Goal: Task Accomplishment & Management: Manage account settings

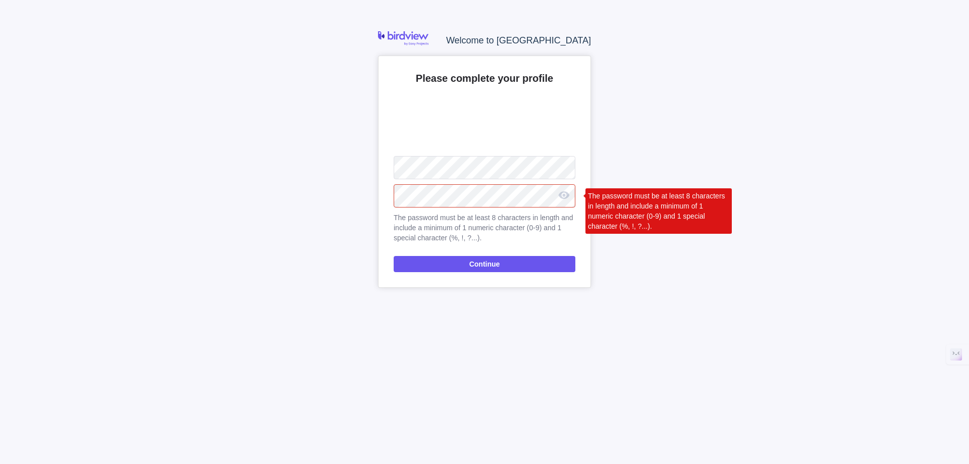
click at [344, 188] on div "Welcome to Birdview Please complete your profile Upload The password must be at…" at bounding box center [484, 232] width 969 height 464
click at [575, 193] on nordpass-icon at bounding box center [575, 189] width 0 height 9
click at [0, 463] on nordpass-autofill-portal at bounding box center [0, 464] width 0 height 0
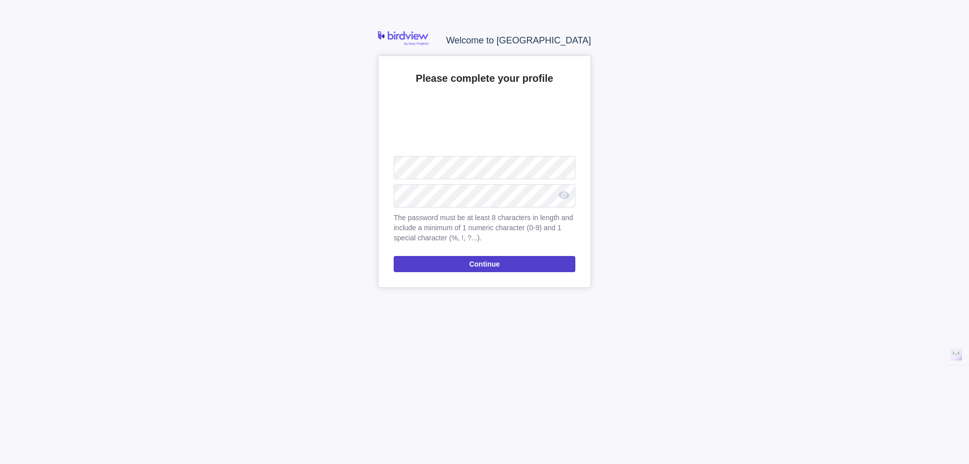
click at [494, 266] on span "Continue" at bounding box center [484, 264] width 31 height 12
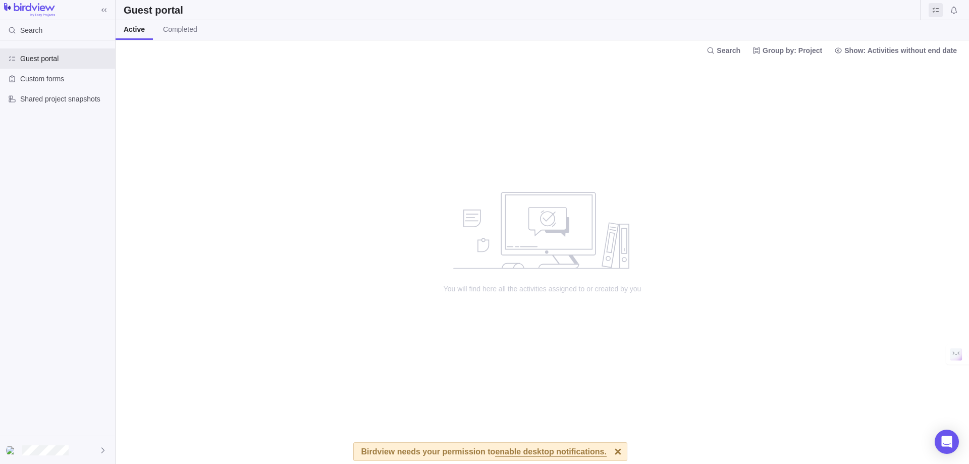
click at [538, 448] on span "enable desktop notifications." at bounding box center [550, 452] width 111 height 9
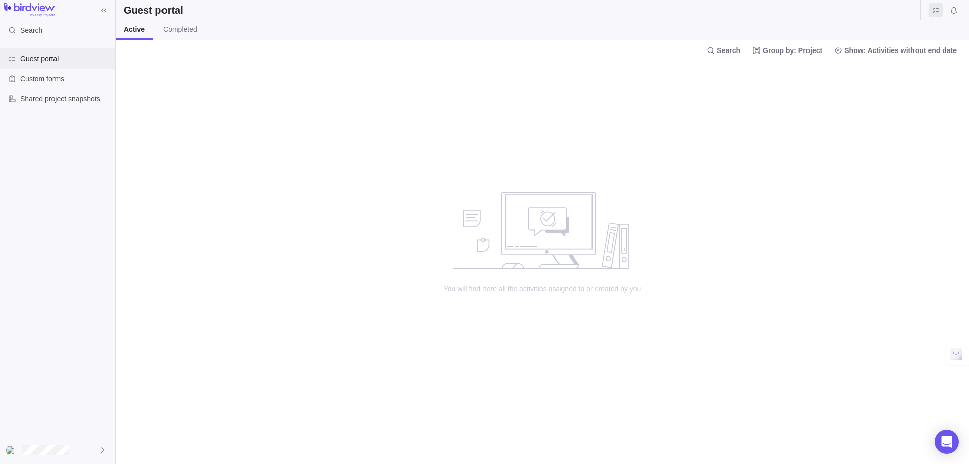
click at [39, 58] on span "Guest portal" at bounding box center [65, 59] width 91 height 10
click at [38, 77] on span "Custom forms" at bounding box center [65, 79] width 91 height 10
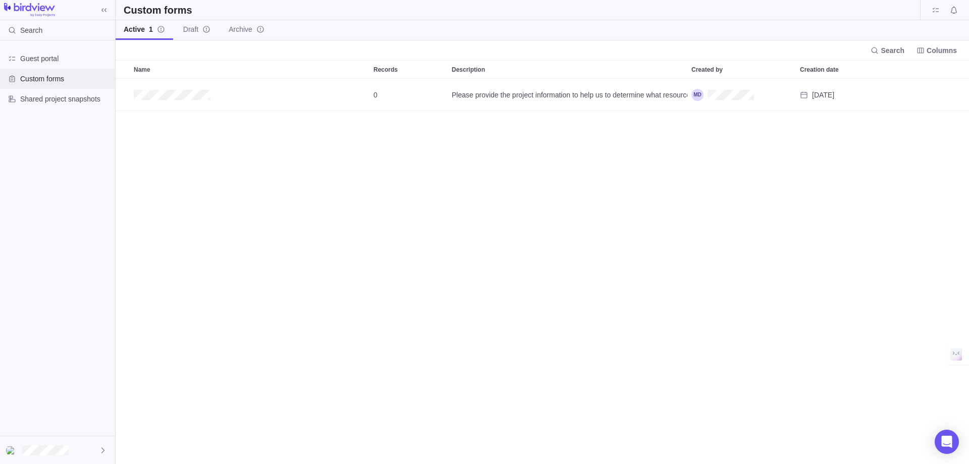
scroll to position [378, 846]
click at [42, 94] on span "Shared project snapshots" at bounding box center [65, 99] width 91 height 10
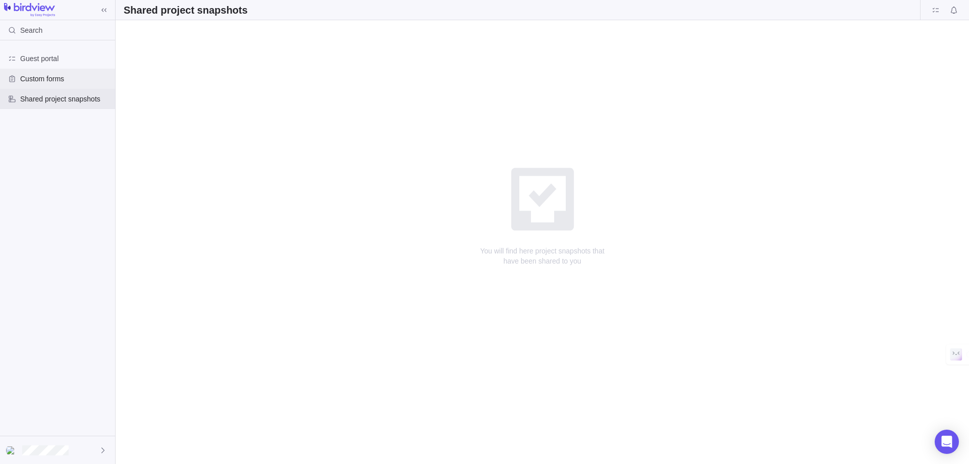
click at [43, 83] on span "Custom forms" at bounding box center [65, 79] width 91 height 10
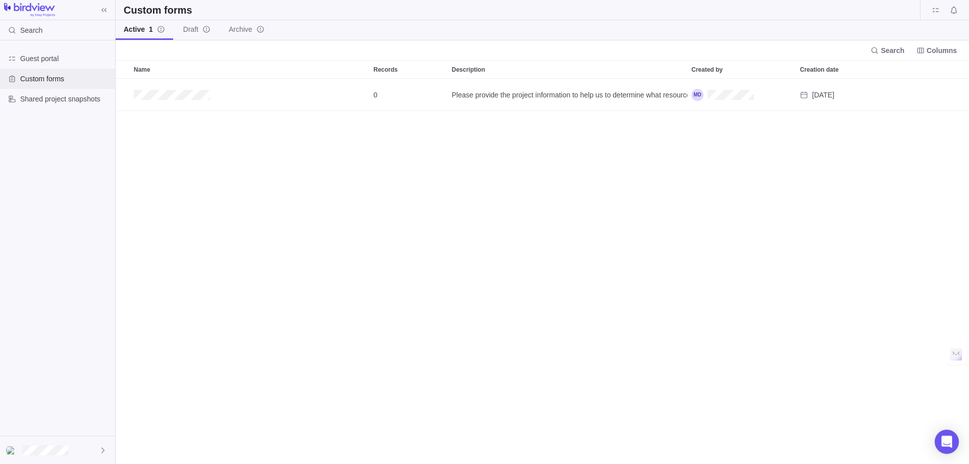
scroll to position [378, 846]
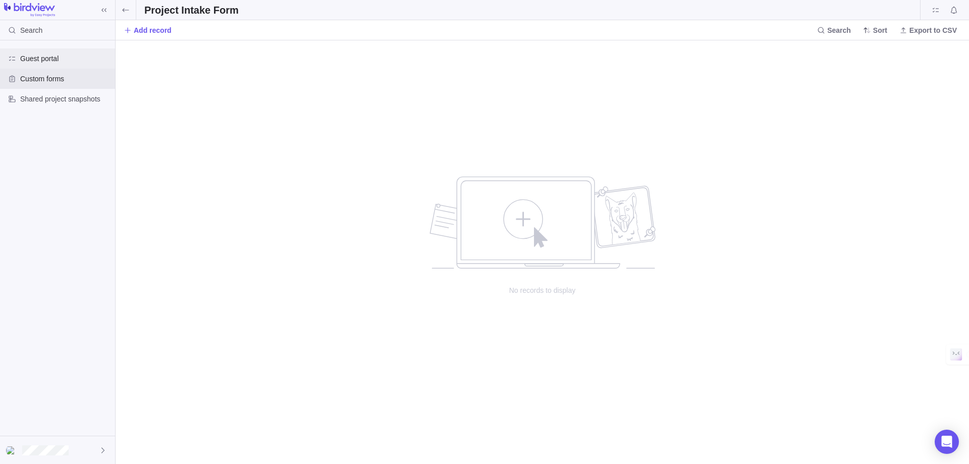
click at [52, 58] on span "Guest portal" at bounding box center [65, 59] width 91 height 10
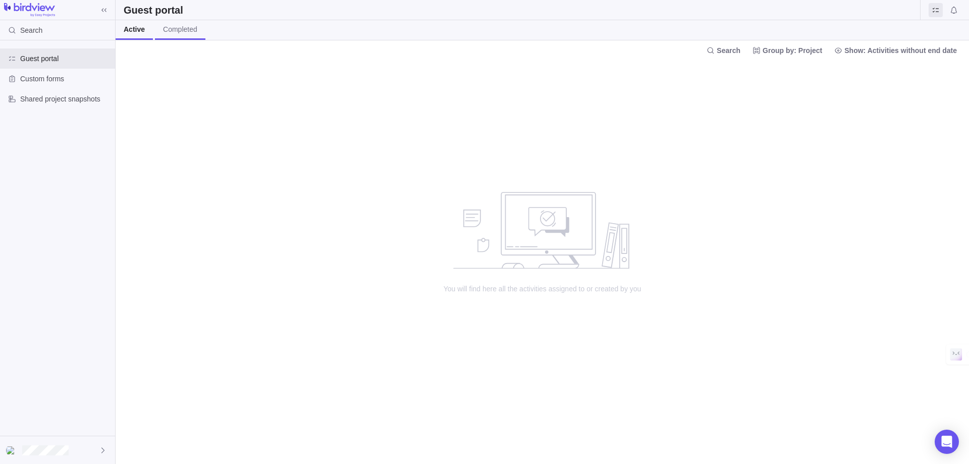
click at [178, 24] on link "Completed" at bounding box center [180, 30] width 50 height 20
click at [153, 24] on link "Completed" at bounding box center [179, 30] width 52 height 20
click at [141, 29] on span "Active" at bounding box center [133, 29] width 19 height 10
click at [44, 13] on img at bounding box center [29, 10] width 51 height 14
click at [40, 7] on img at bounding box center [29, 10] width 51 height 14
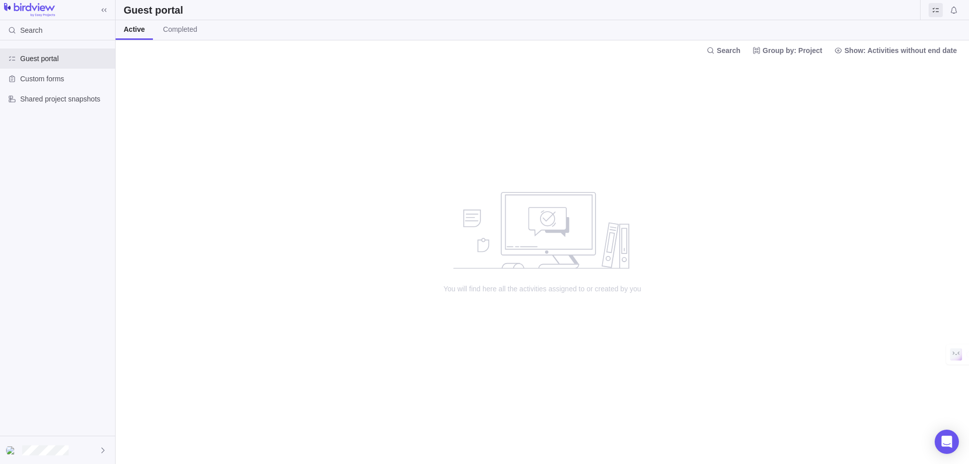
click at [40, 7] on img at bounding box center [29, 10] width 51 height 14
click at [56, 84] on div "Custom forms" at bounding box center [57, 79] width 115 height 20
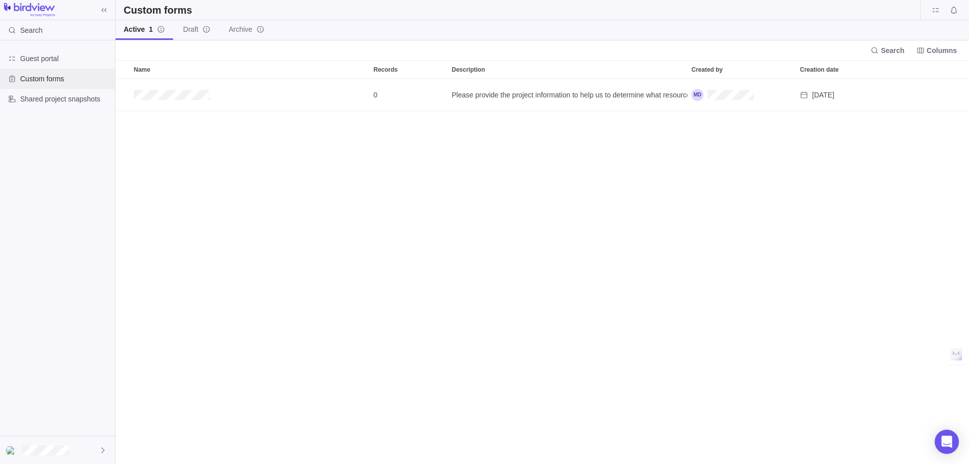
scroll to position [378, 846]
click at [54, 75] on span "Custom forms" at bounding box center [65, 79] width 91 height 10
click at [55, 66] on div "Guest portal" at bounding box center [57, 58] width 115 height 20
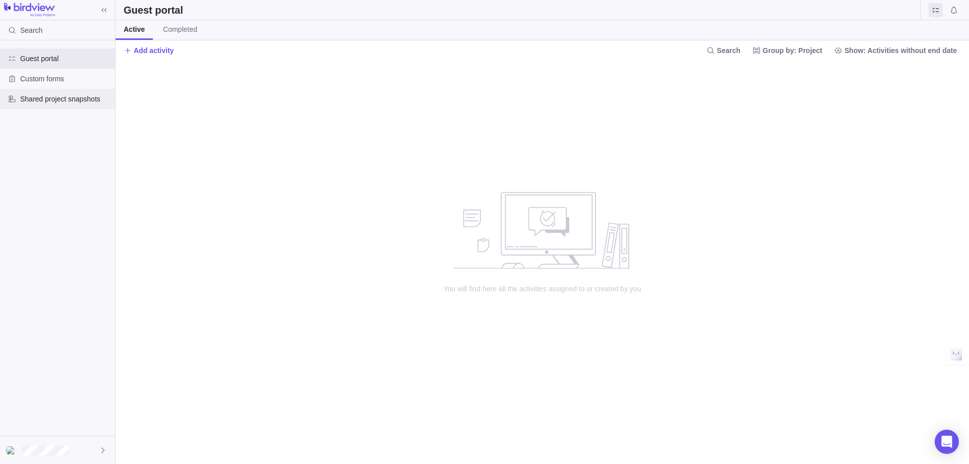
click at [64, 95] on span "Shared project snapshots" at bounding box center [65, 99] width 91 height 10
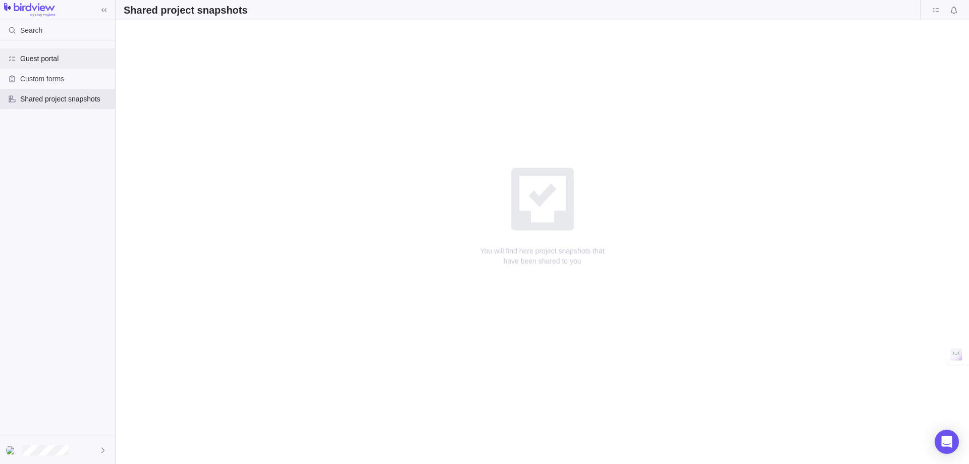
click at [36, 56] on span "Guest portal" at bounding box center [65, 59] width 91 height 10
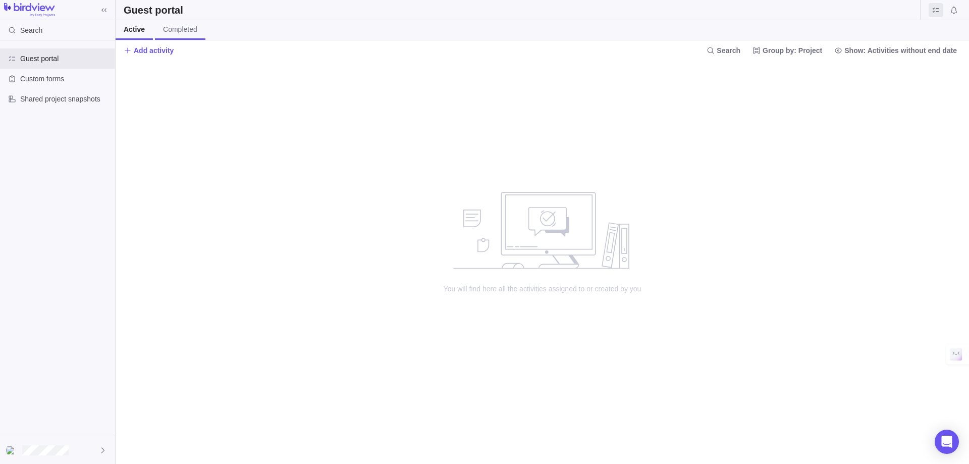
click at [187, 32] on span "Completed" at bounding box center [180, 29] width 34 height 10
click at [135, 27] on span "Active" at bounding box center [133, 29] width 19 height 10
click at [849, 55] on span "Show: Activities without end date" at bounding box center [895, 50] width 131 height 14
click at [809, 50] on body "Search Guest portal Custom forms Shared project snapshots Guest portal Active C…" at bounding box center [484, 232] width 969 height 464
click at [809, 50] on span "Group by: Project" at bounding box center [793, 50] width 60 height 10
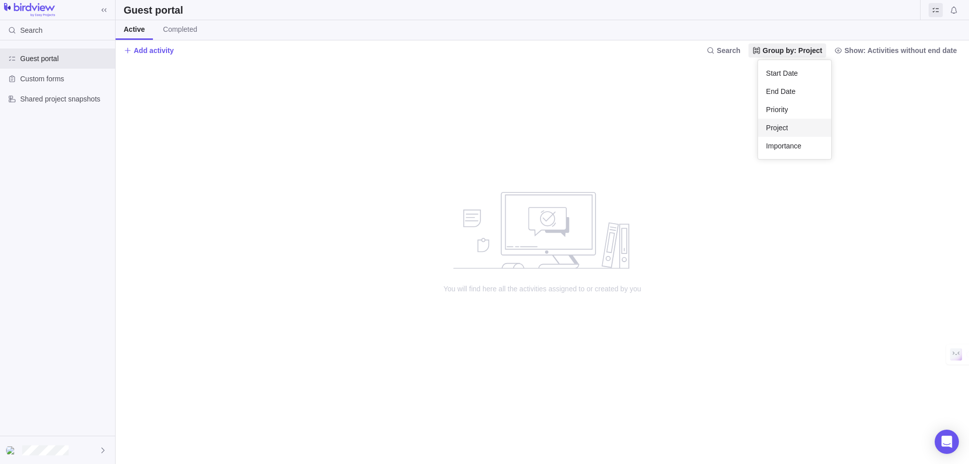
click at [809, 50] on span "Group by: Project" at bounding box center [793, 50] width 60 height 10
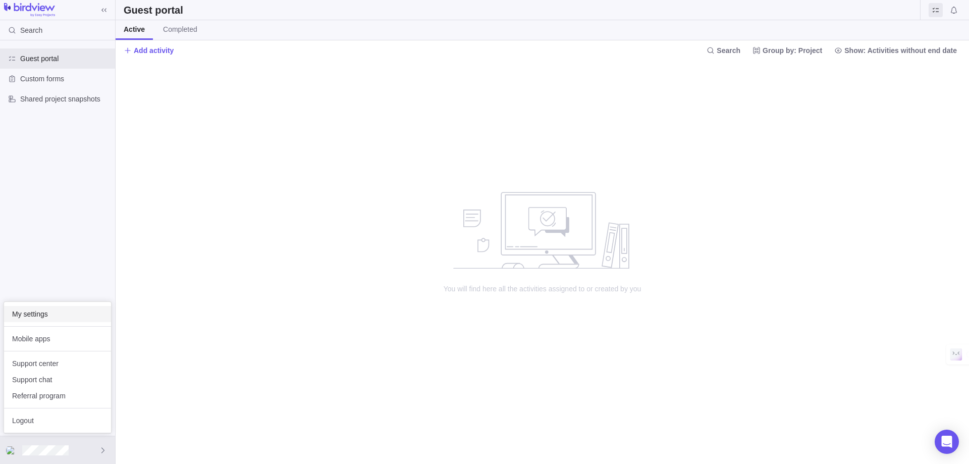
click at [57, 317] on span "My settings" at bounding box center [57, 314] width 91 height 10
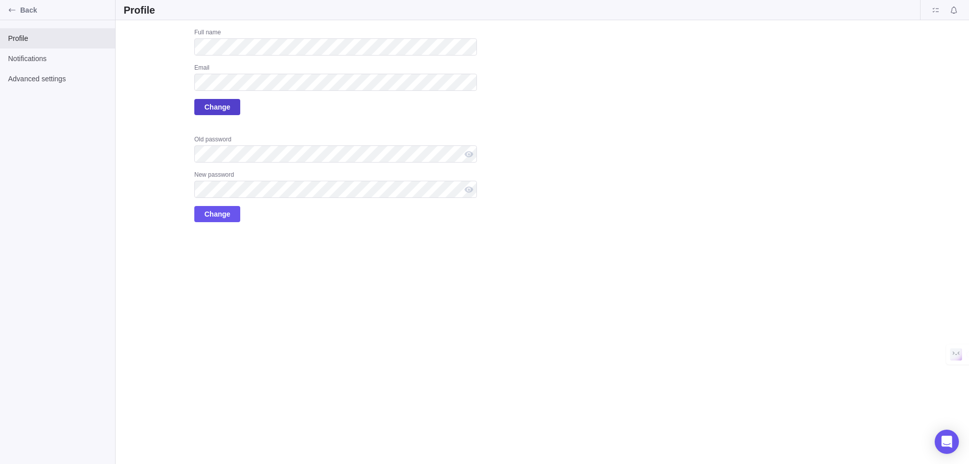
click at [228, 110] on span "Change" at bounding box center [217, 107] width 26 height 12
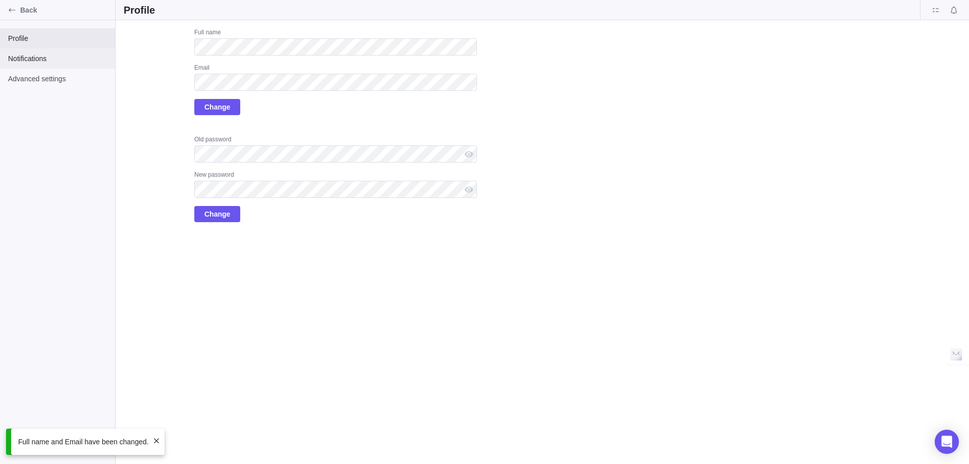
click at [35, 59] on span "Notifications" at bounding box center [57, 59] width 99 height 10
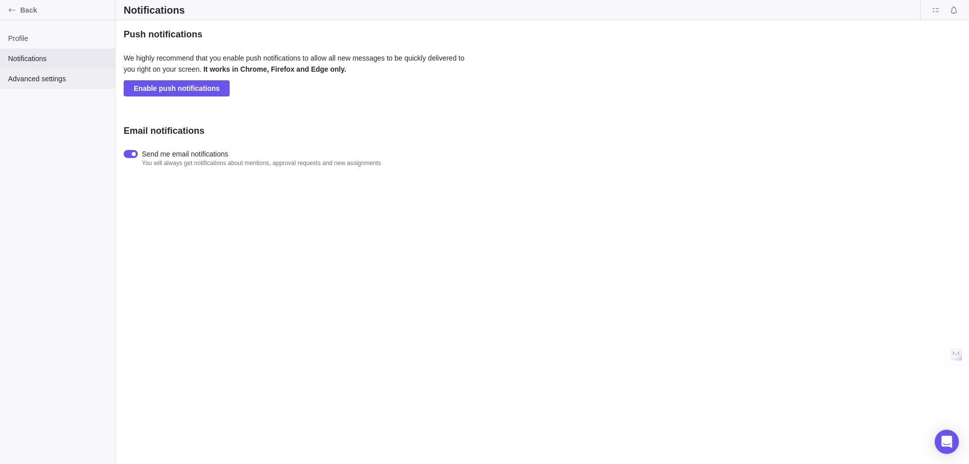
click at [70, 88] on div "Profile Notifications Advanced settings" at bounding box center [57, 242] width 115 height 444
click at [64, 82] on span "Advanced settings" at bounding box center [57, 79] width 99 height 10
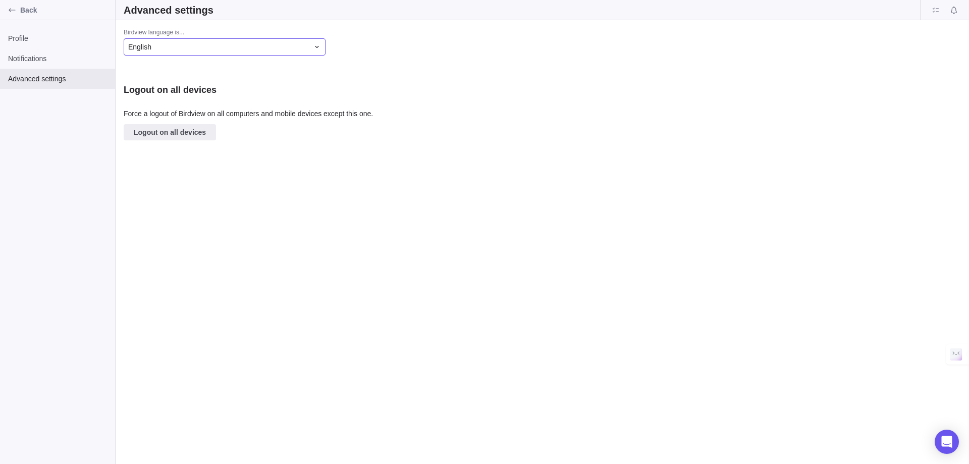
click at [204, 49] on div "English" at bounding box center [218, 47] width 181 height 10
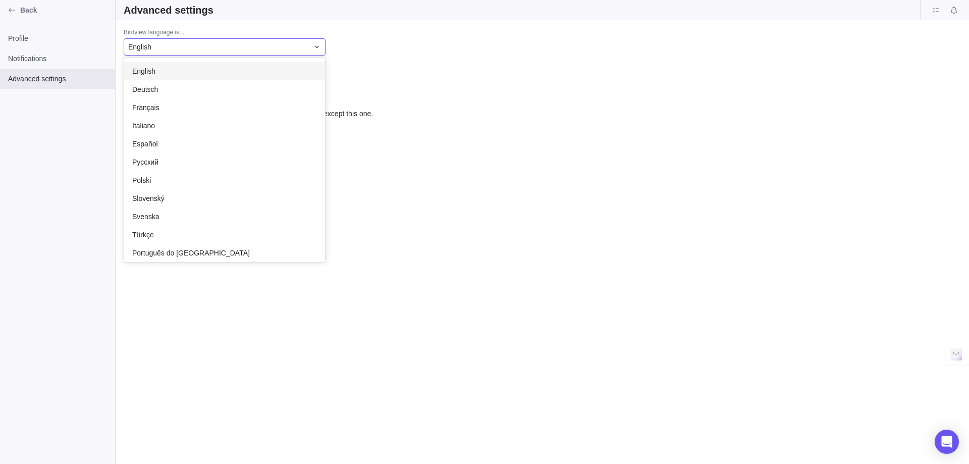
scroll to position [196, 193]
click at [196, 105] on div "Français" at bounding box center [224, 107] width 201 height 18
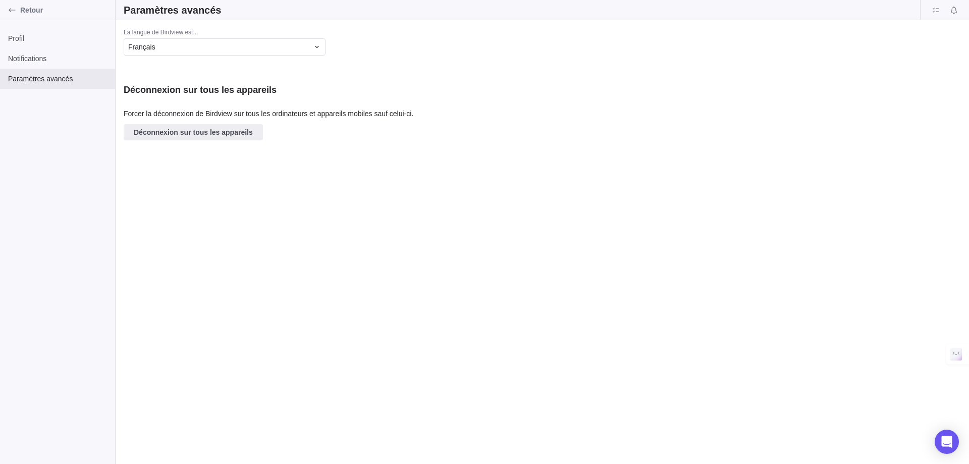
click at [0, 463] on nordpass-portal at bounding box center [0, 464] width 0 height 0
click at [13, 15] on div "Retour" at bounding box center [12, 10] width 16 height 16
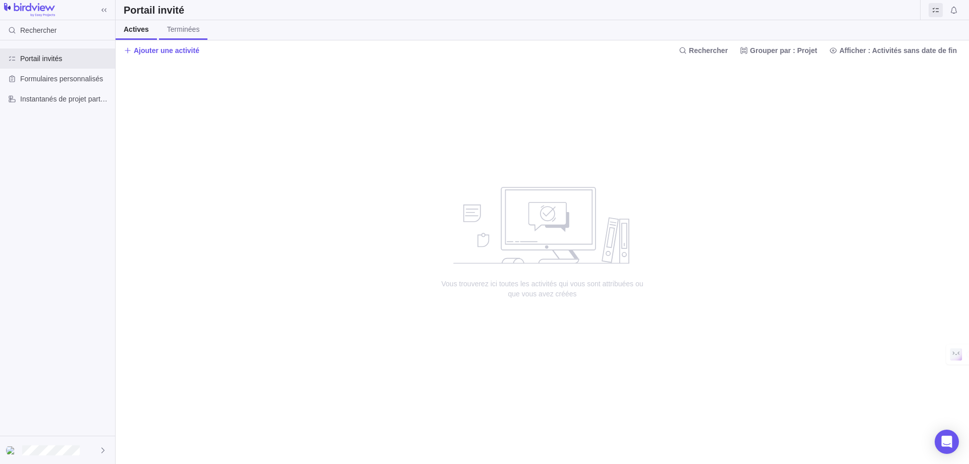
click at [176, 29] on span "Terminées" at bounding box center [183, 29] width 33 height 10
click at [147, 36] on link "Actives" at bounding box center [135, 30] width 39 height 20
